Goal: Task Accomplishment & Management: Manage account settings

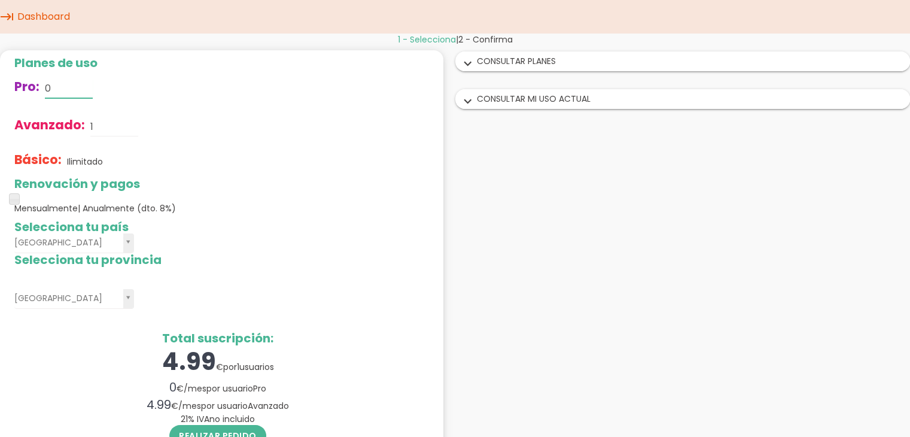
click at [59, 95] on input "0" at bounding box center [69, 88] width 48 height 19
click at [104, 127] on input "1" at bounding box center [114, 126] width 48 height 19
click at [105, 157] on div "Básico: Ilimitado" at bounding box center [217, 161] width 407 height 31
click at [99, 130] on input "1" at bounding box center [114, 126] width 48 height 19
type input "6"
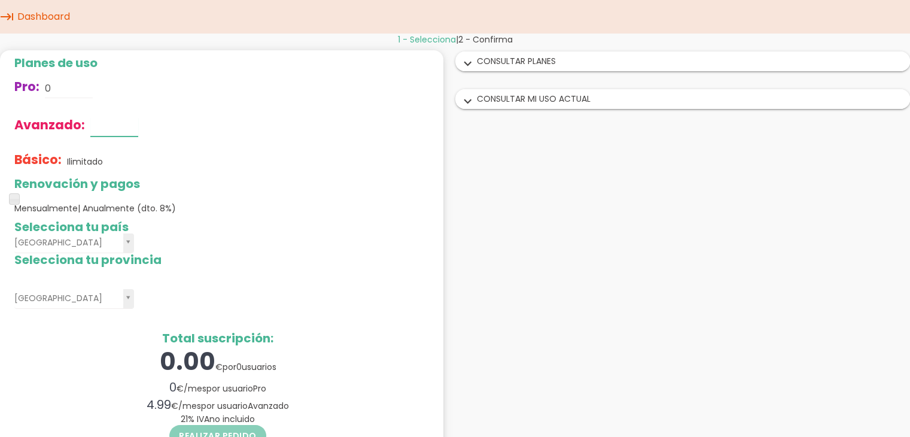
type input "8"
